Goal: Check status: Check status

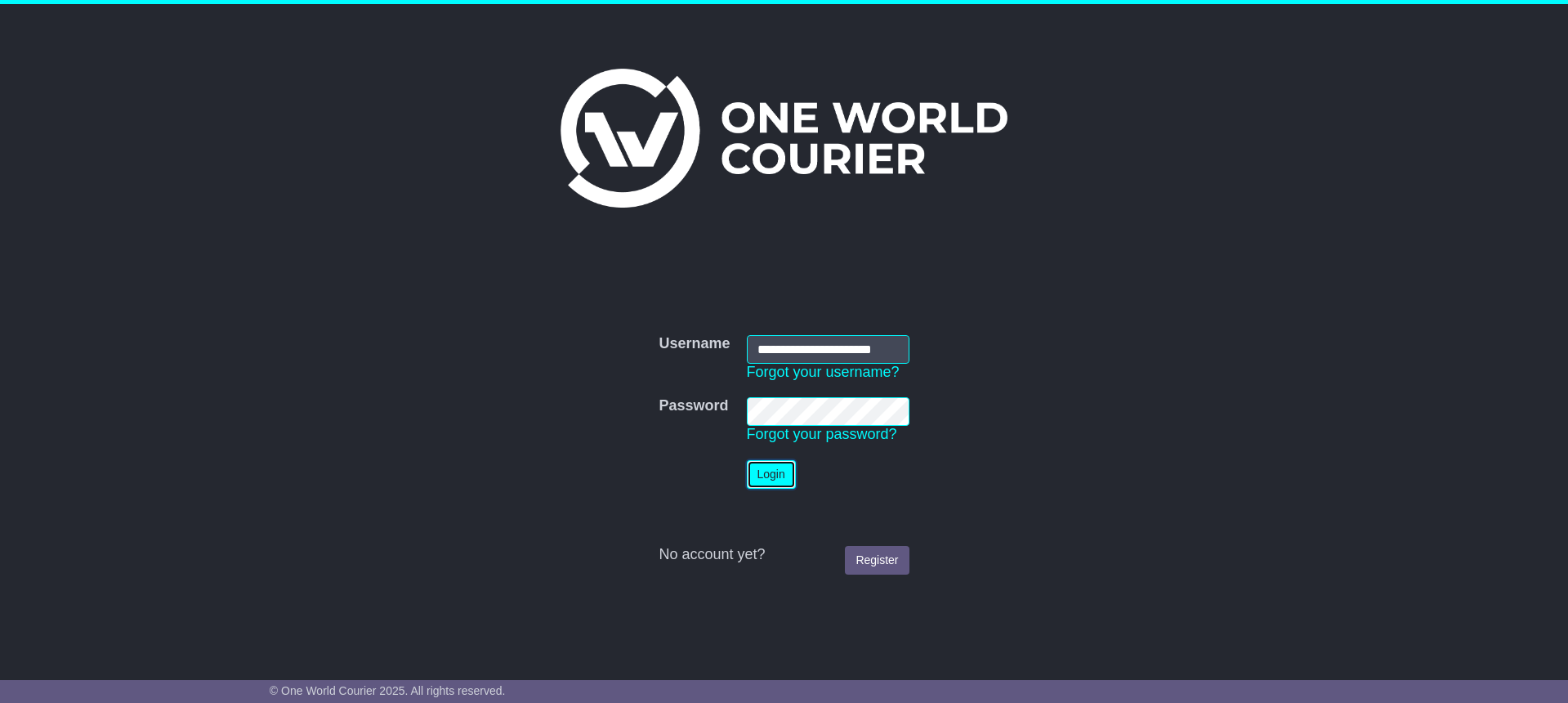
click at [752, 470] on button "Login" at bounding box center [771, 474] width 49 height 29
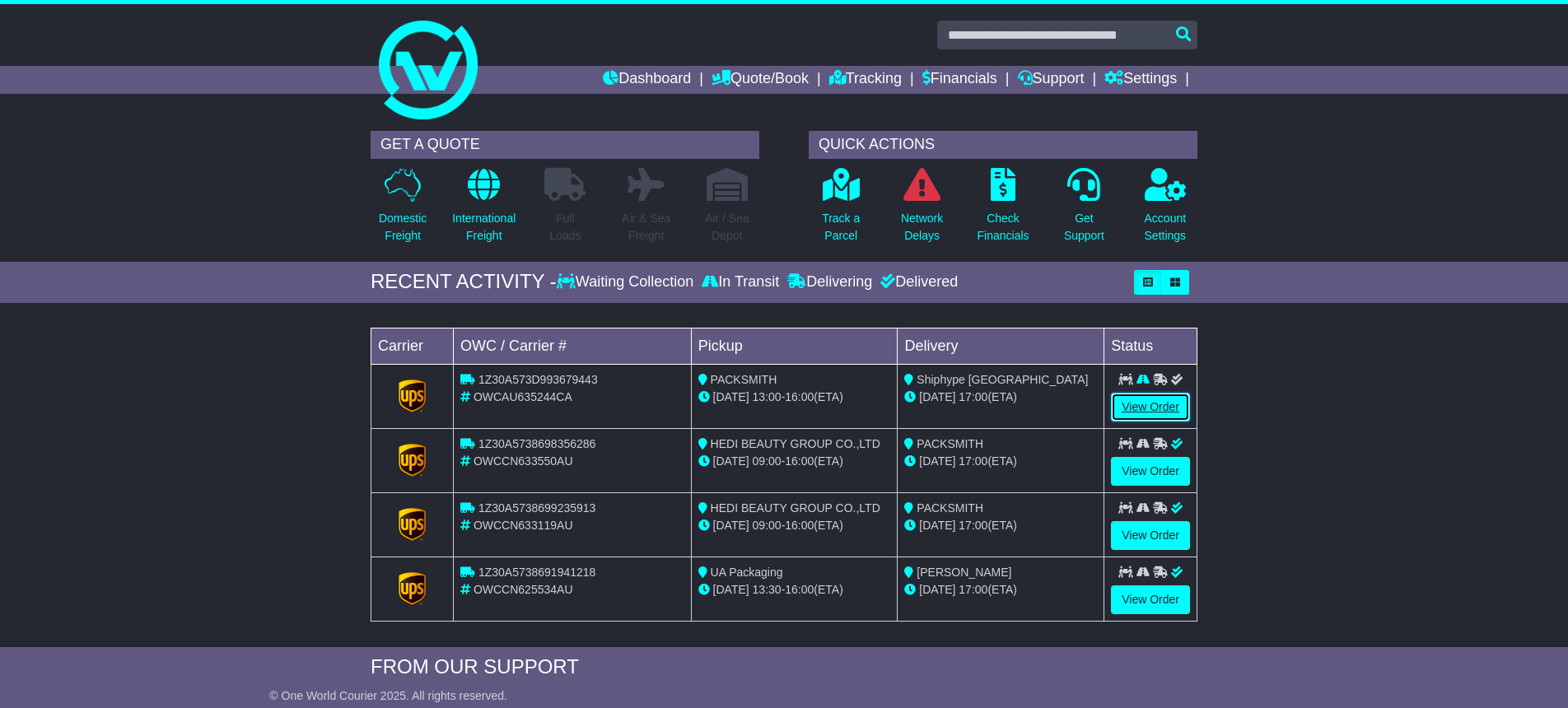
click at [1154, 396] on link "View Order" at bounding box center [1150, 407] width 79 height 29
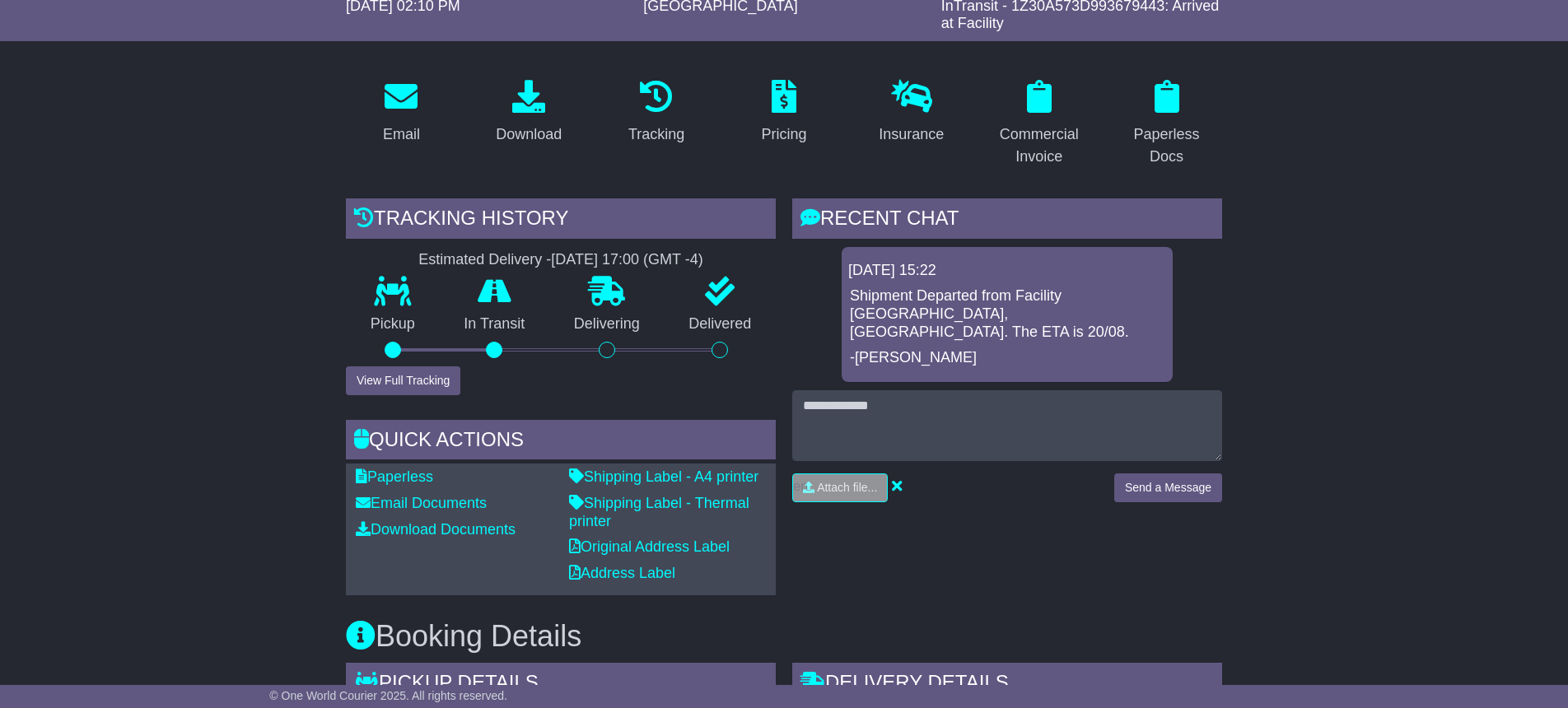
scroll to position [482, 0]
